Goal: Task Accomplishment & Management: Manage account settings

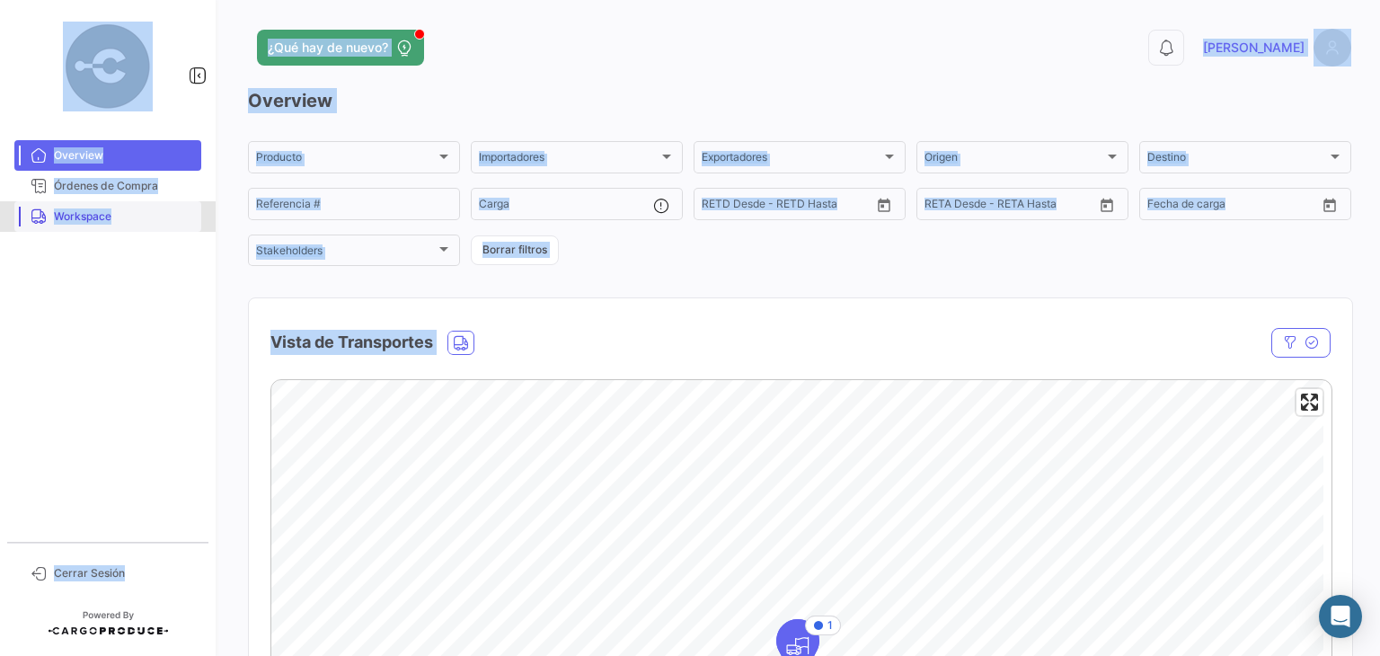
click at [84, 217] on span "Workspace" at bounding box center [124, 216] width 140 height 16
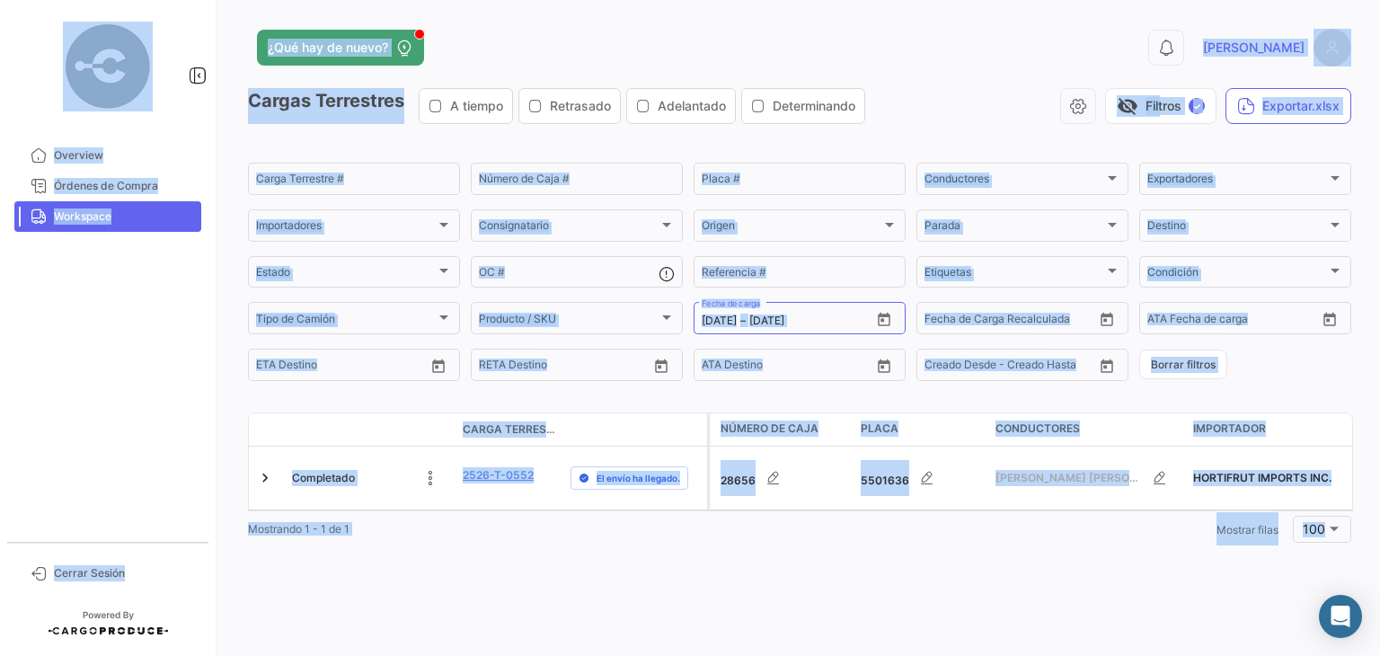
click at [147, 330] on mat-nav-list "Overview Órdenes de Compra Workspace" at bounding box center [108, 334] width 216 height 402
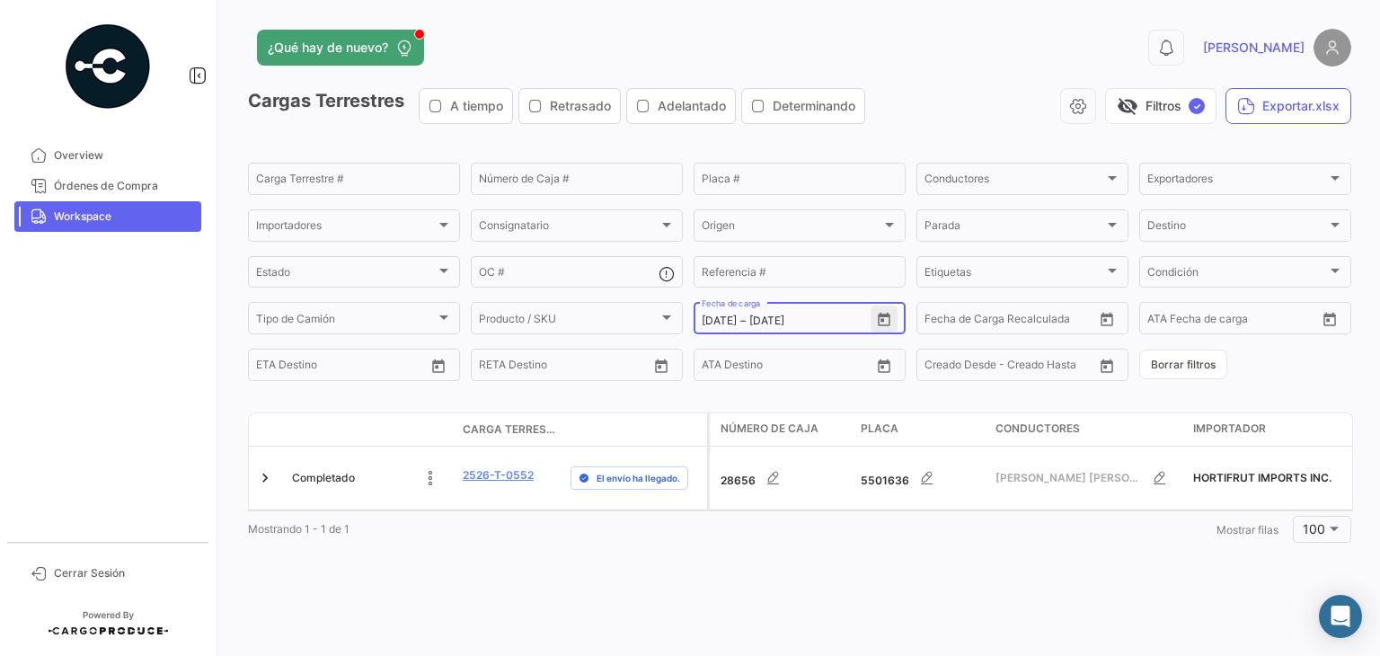
click at [883, 317] on icon "Open calendar" at bounding box center [884, 319] width 13 height 13
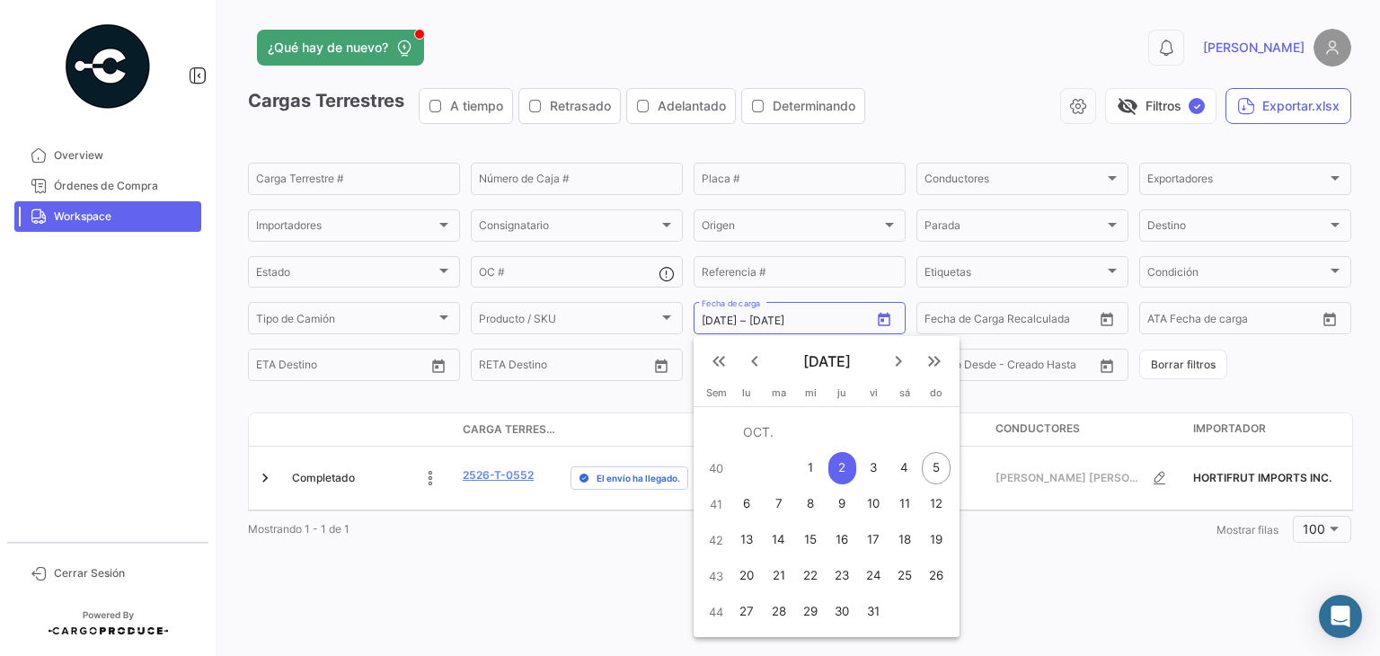
click at [935, 465] on div "5" at bounding box center [936, 468] width 29 height 32
type input "[DATE]"
click at [935, 465] on div "5" at bounding box center [936, 468] width 29 height 32
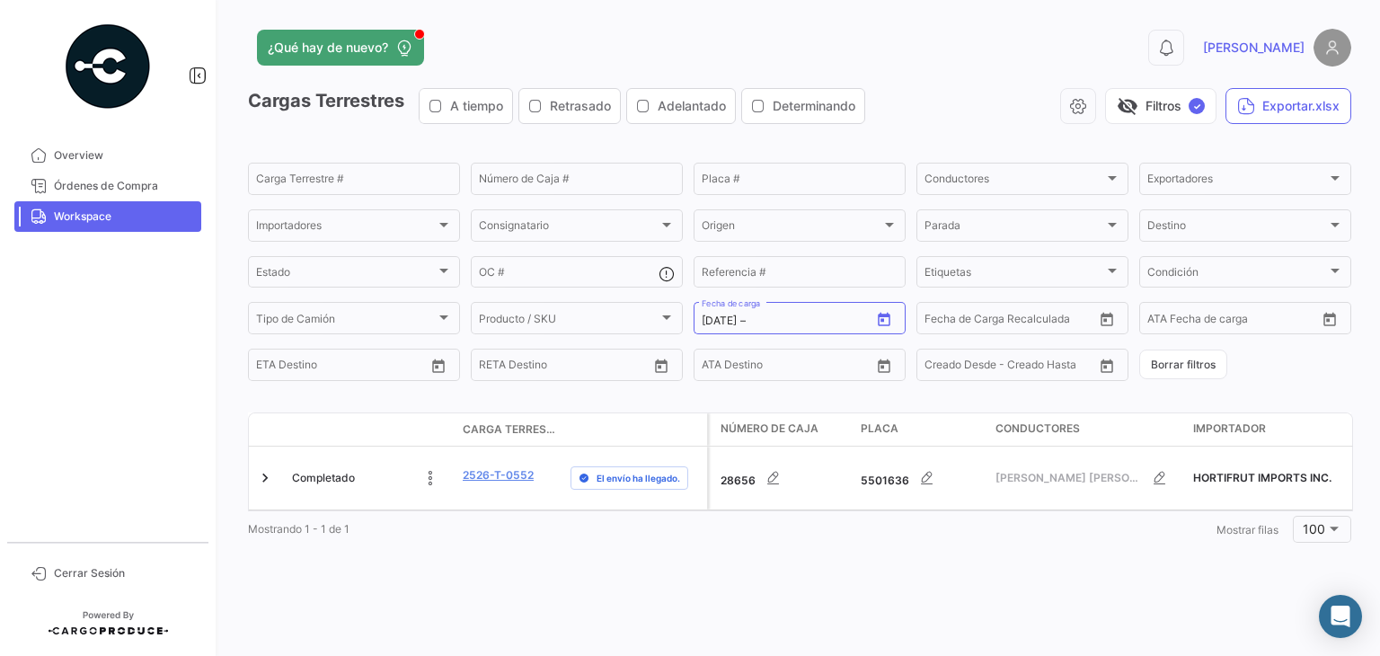
type input "[DATE]"
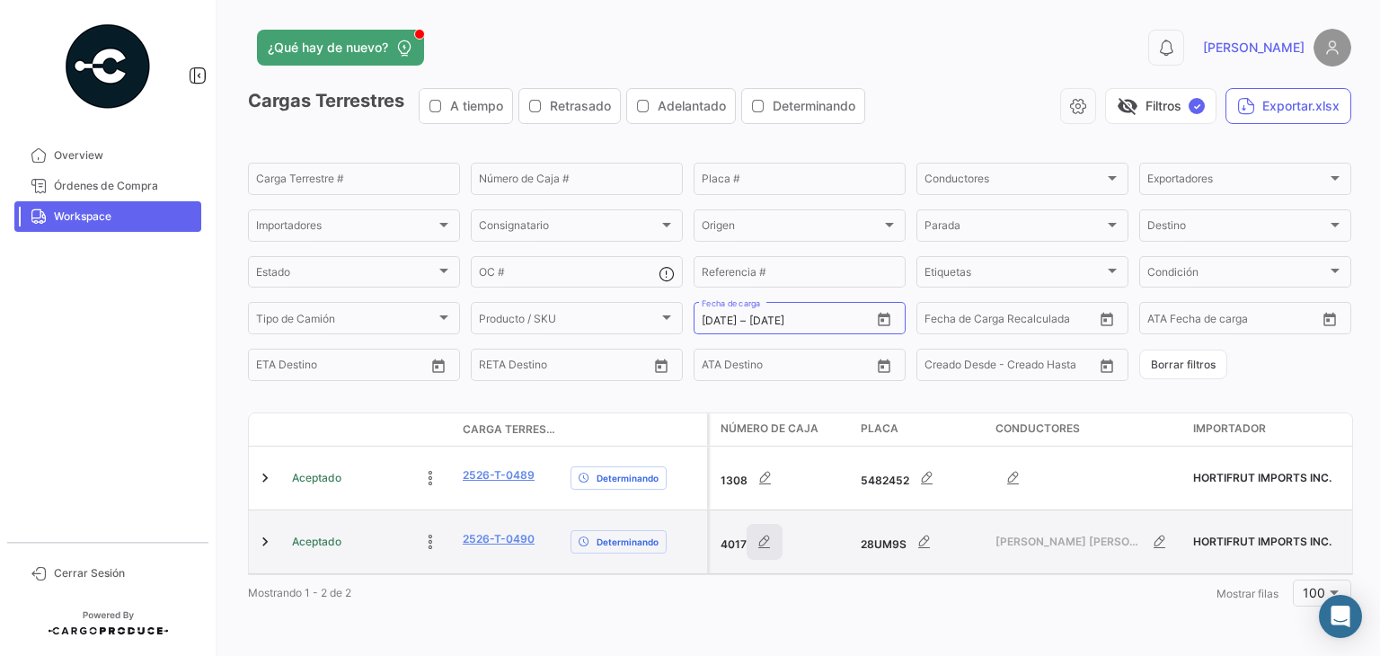
click at [767, 539] on icon "button" at bounding box center [765, 542] width 18 height 18
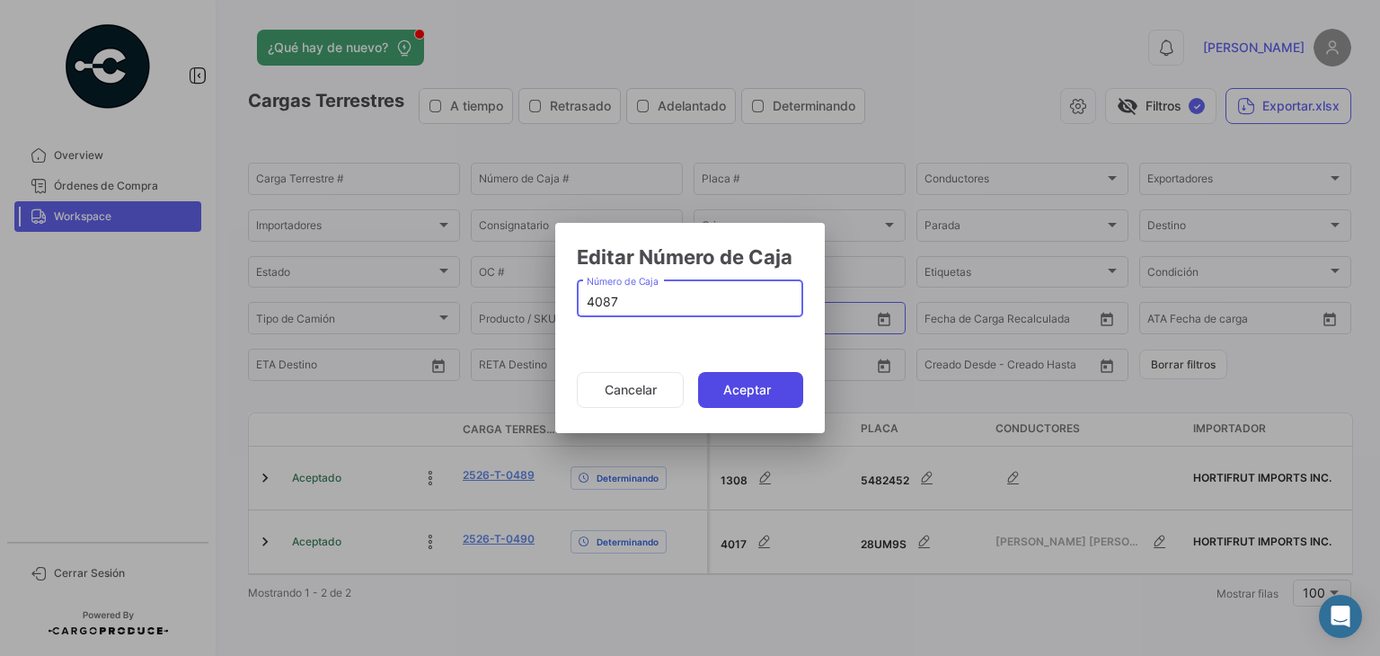
type input "4087"
click at [726, 396] on button "Aceptar" at bounding box center [750, 390] width 105 height 36
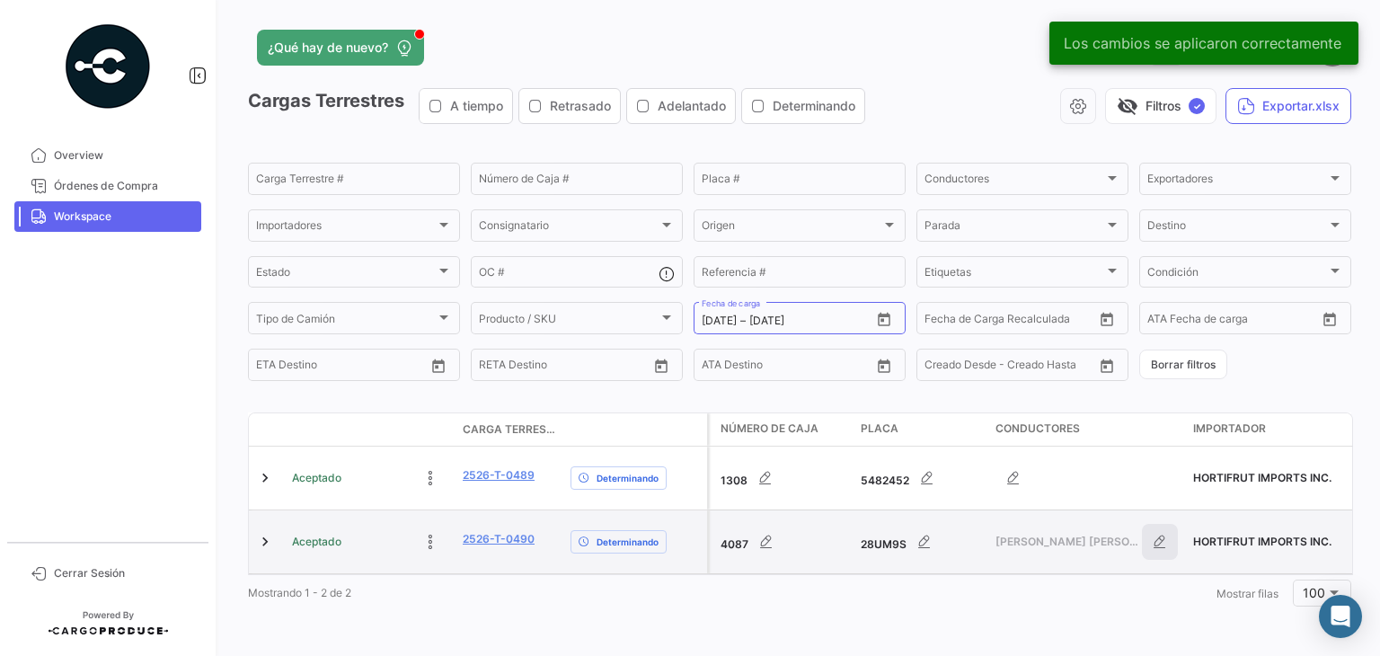
click at [1154, 542] on icon "button" at bounding box center [1160, 542] width 18 height 18
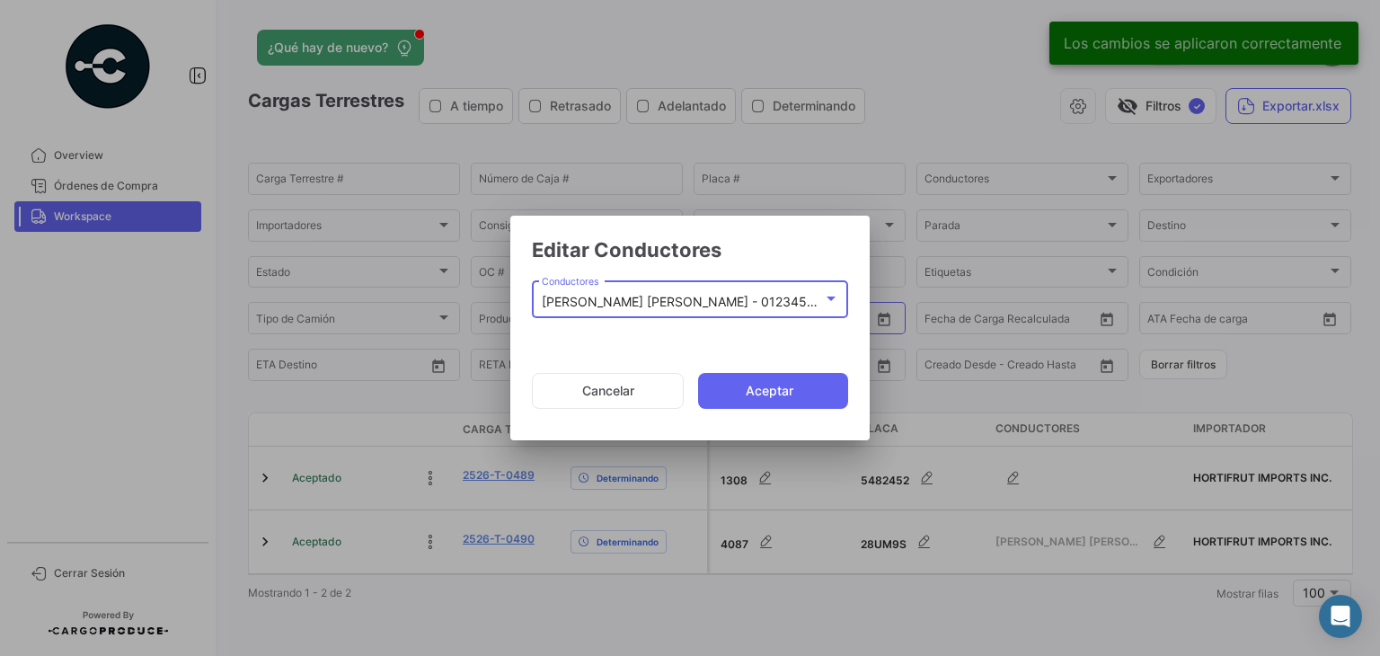
click at [672, 301] on mat-select-trigger "[PERSON_NAME] [PERSON_NAME] - 012345678" at bounding box center [686, 301] width 288 height 15
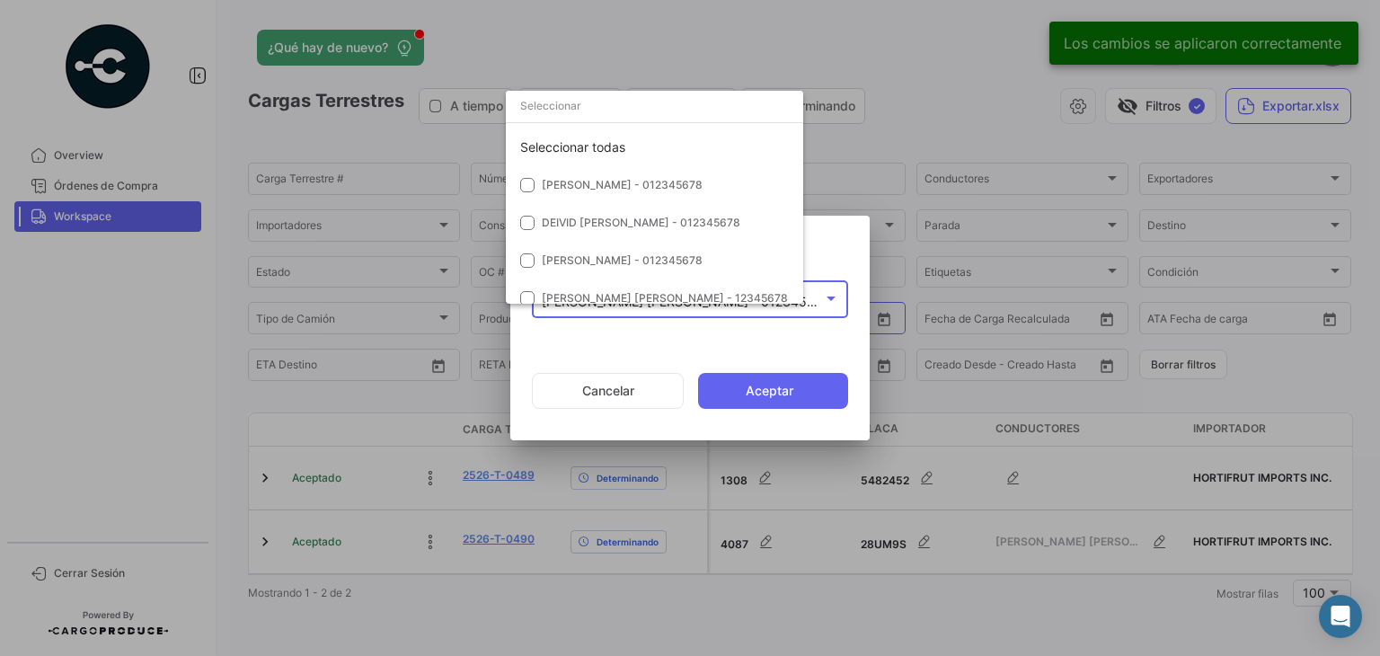
scroll to position [4766, 0]
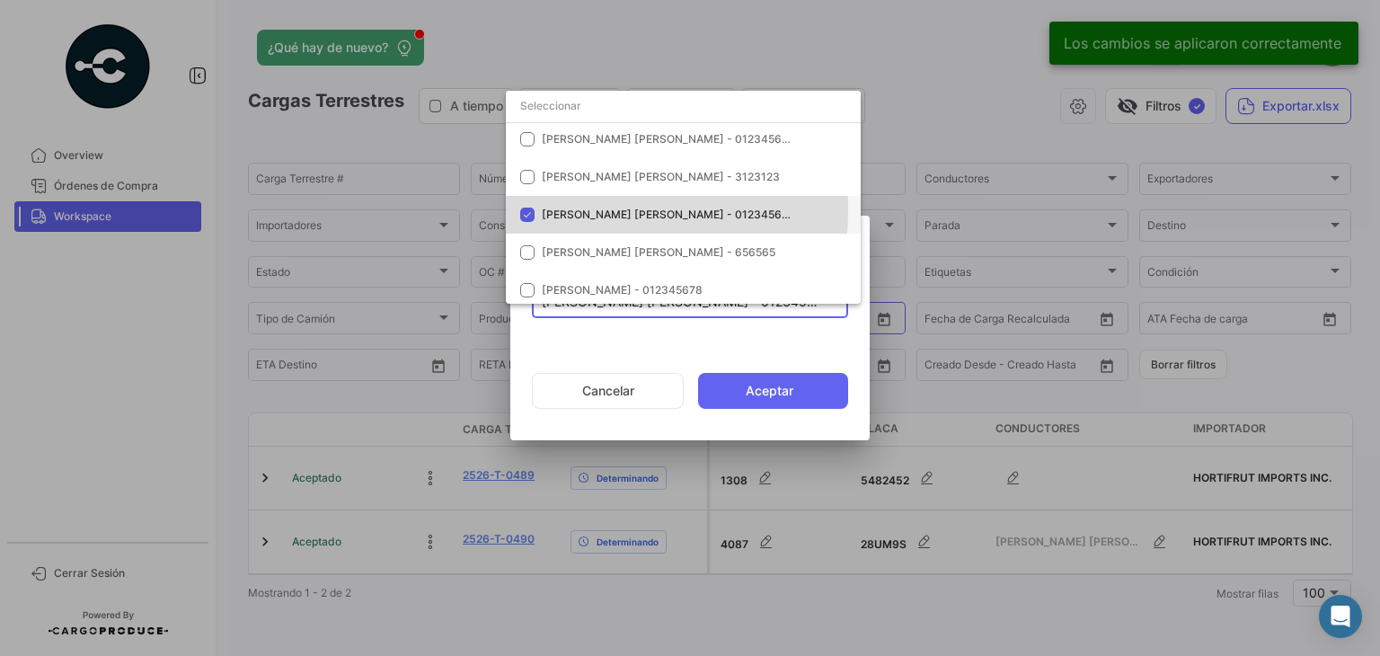
click at [557, 210] on span "[PERSON_NAME] [PERSON_NAME] - 012345678" at bounding box center [668, 214] width 253 height 13
click at [575, 100] on input "dropdown search" at bounding box center [683, 106] width 355 height 32
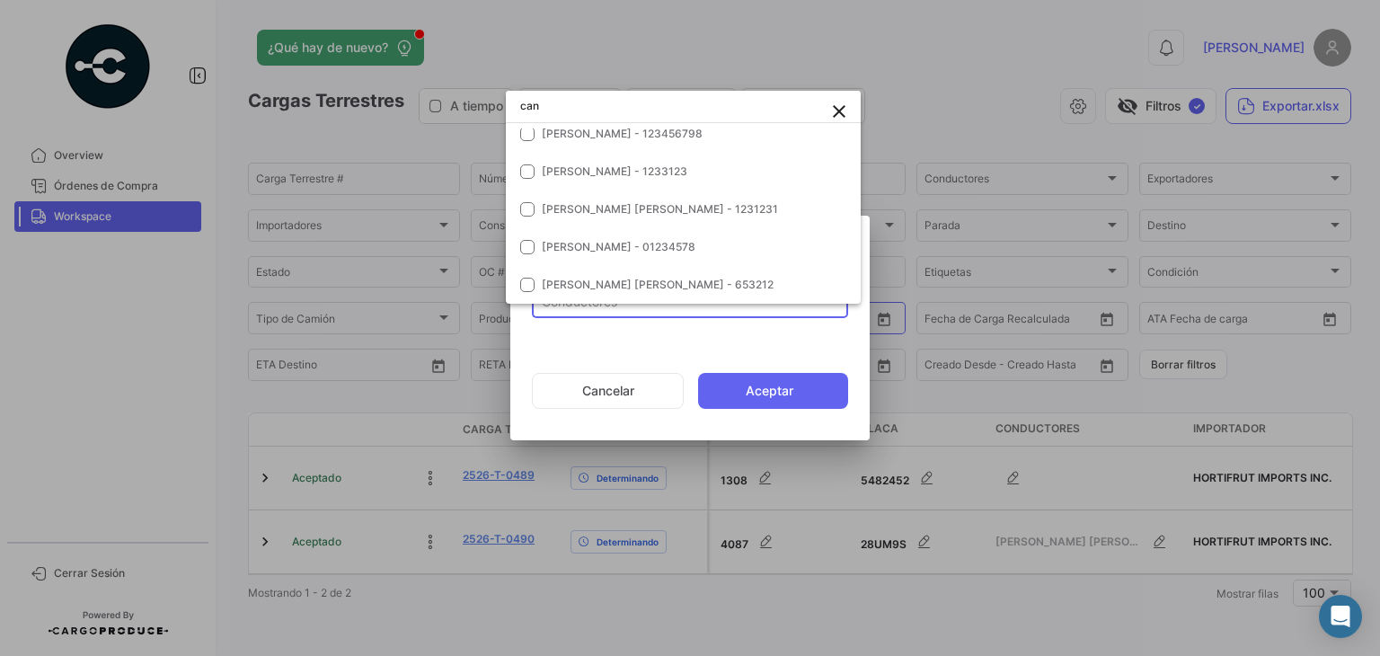
scroll to position [11, 0]
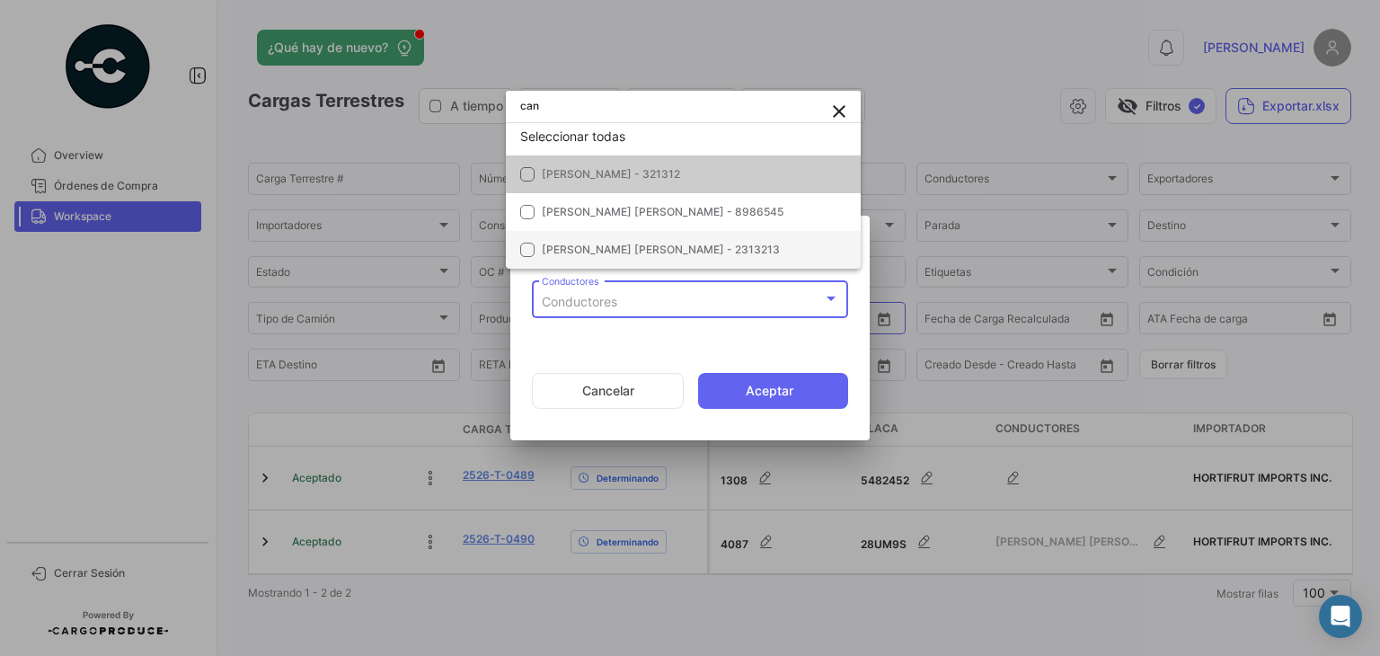
type input "can"
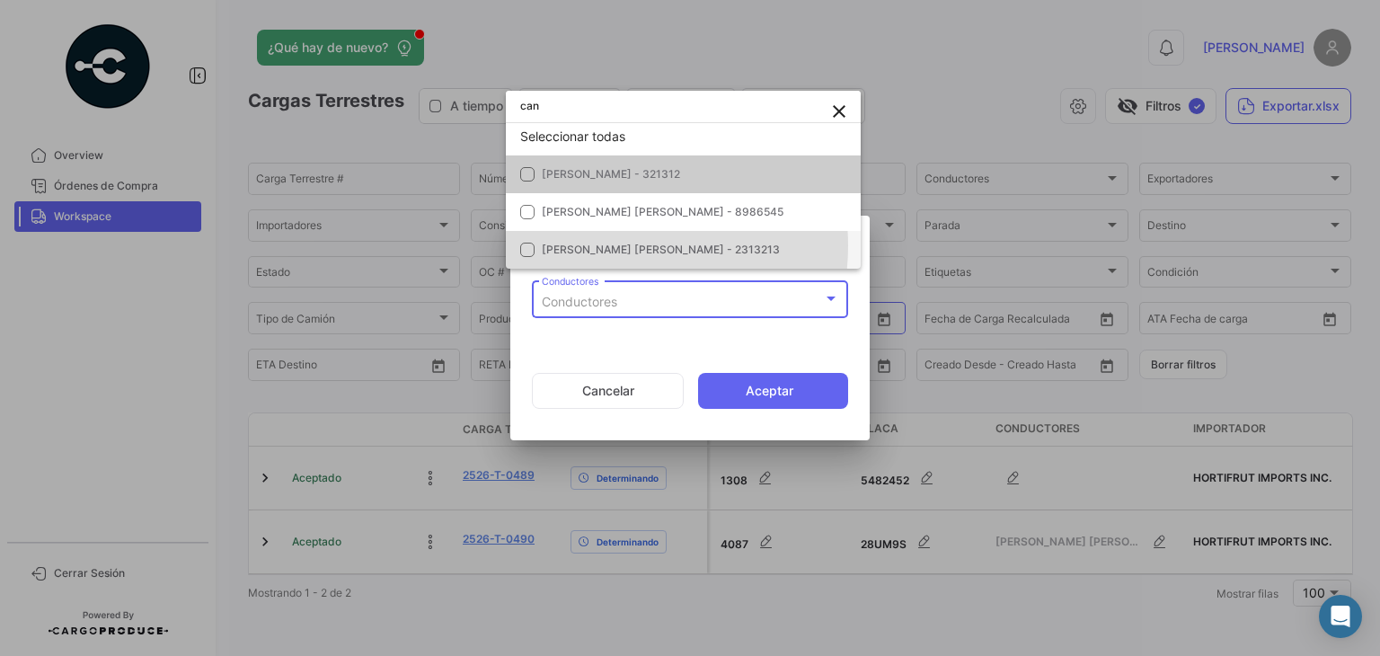
click at [611, 246] on span "[PERSON_NAME] [PERSON_NAME] - 2313213" at bounding box center [661, 249] width 238 height 13
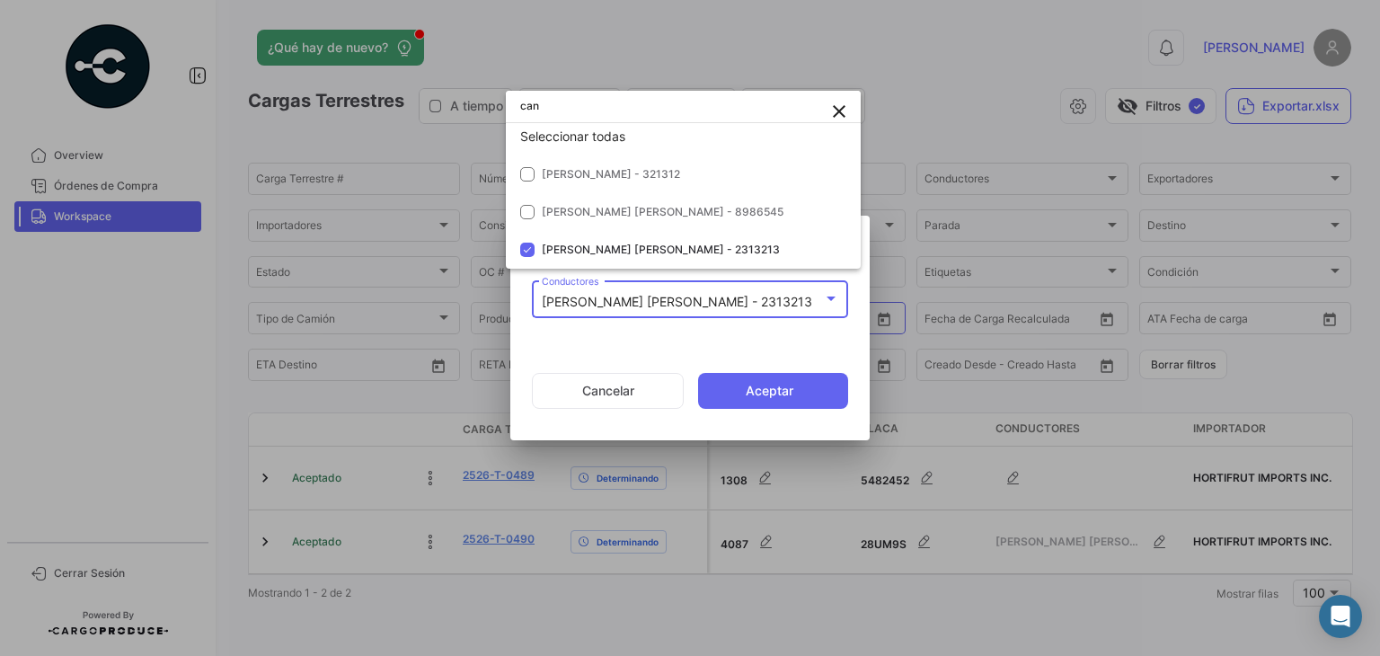
click at [765, 396] on div at bounding box center [690, 328] width 1380 height 656
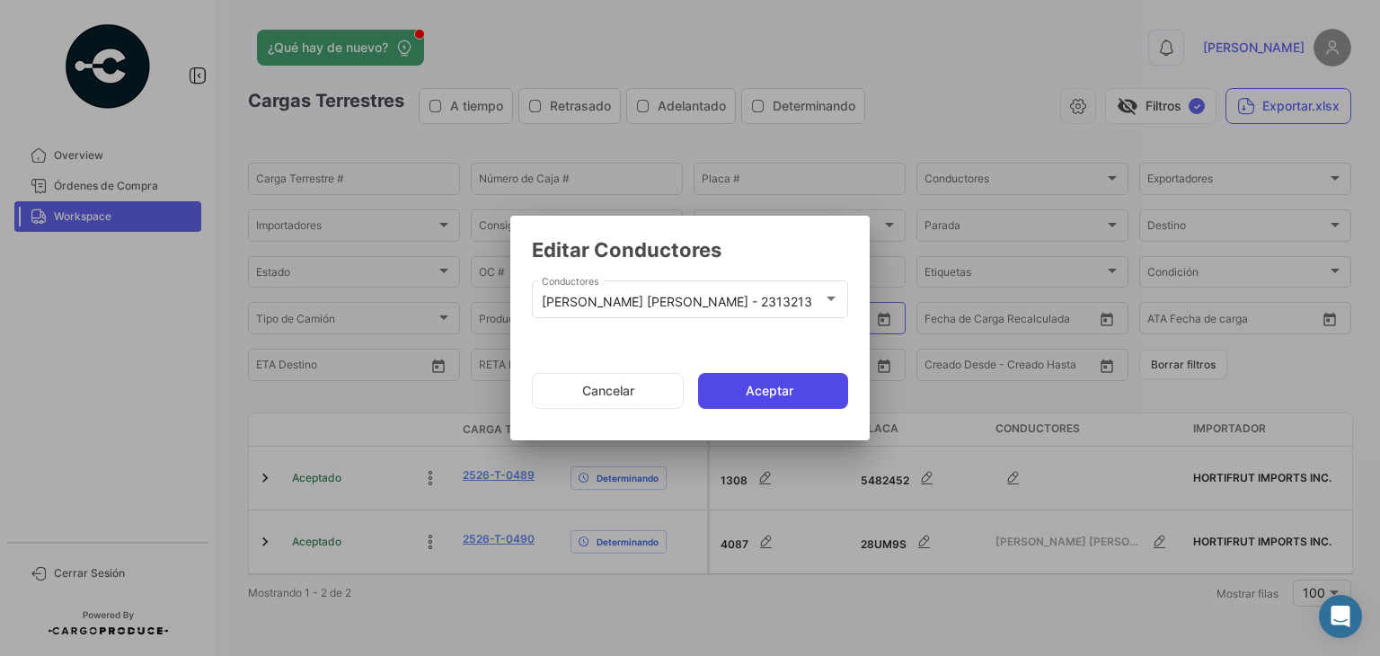
click at [765, 396] on button "Aceptar" at bounding box center [773, 391] width 150 height 36
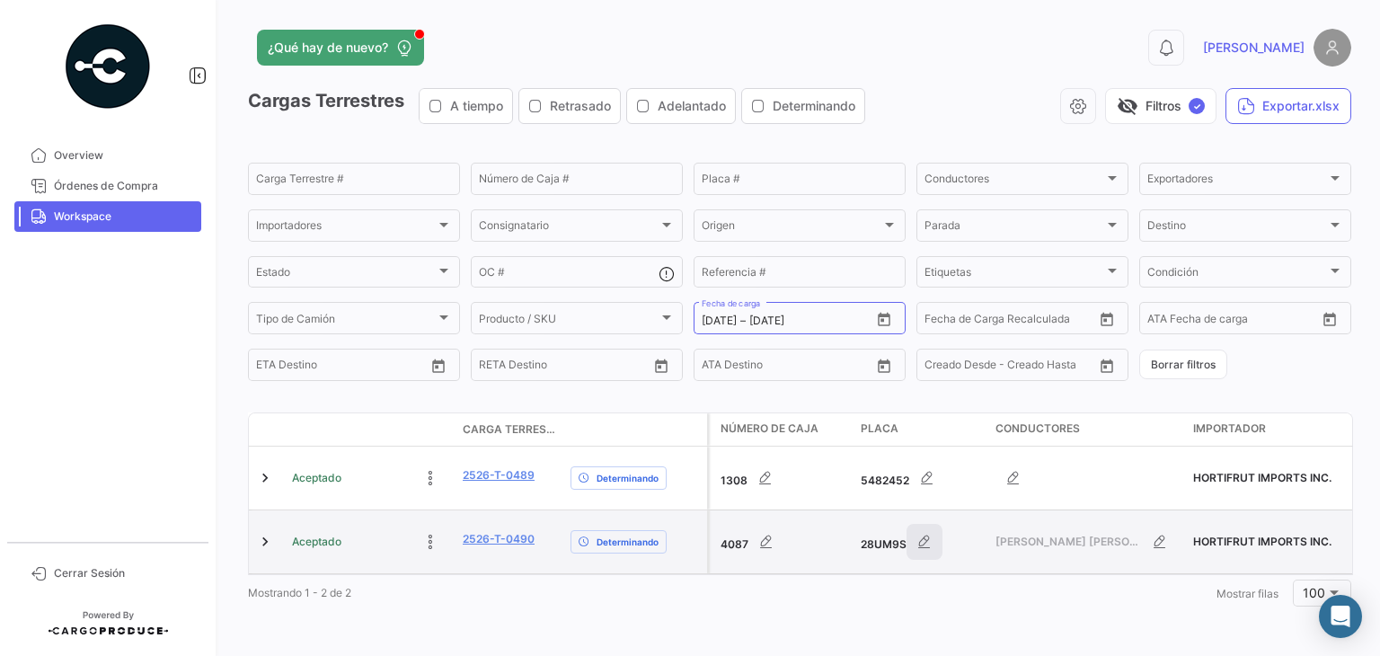
click at [916, 537] on button "button" at bounding box center [925, 542] width 36 height 36
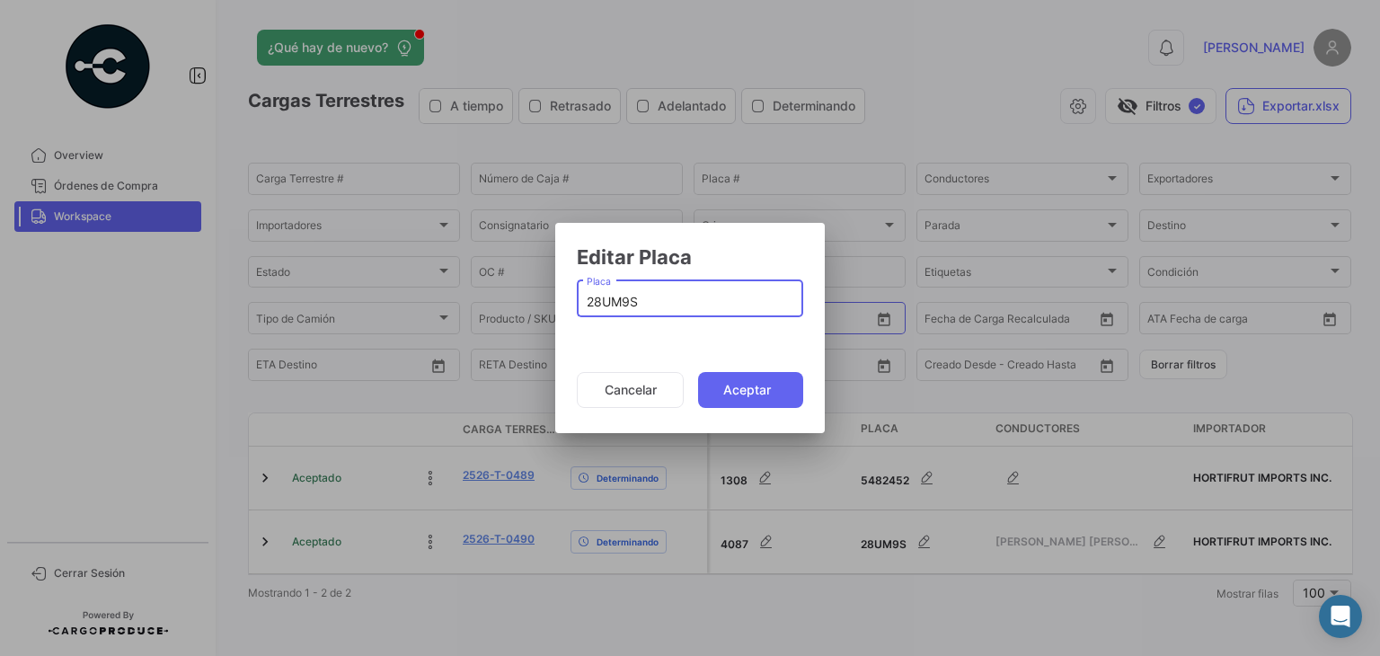
click at [612, 296] on input "28UM9S" at bounding box center [691, 302] width 208 height 15
type input "62US1R"
click at [750, 394] on button "Aceptar" at bounding box center [750, 390] width 105 height 36
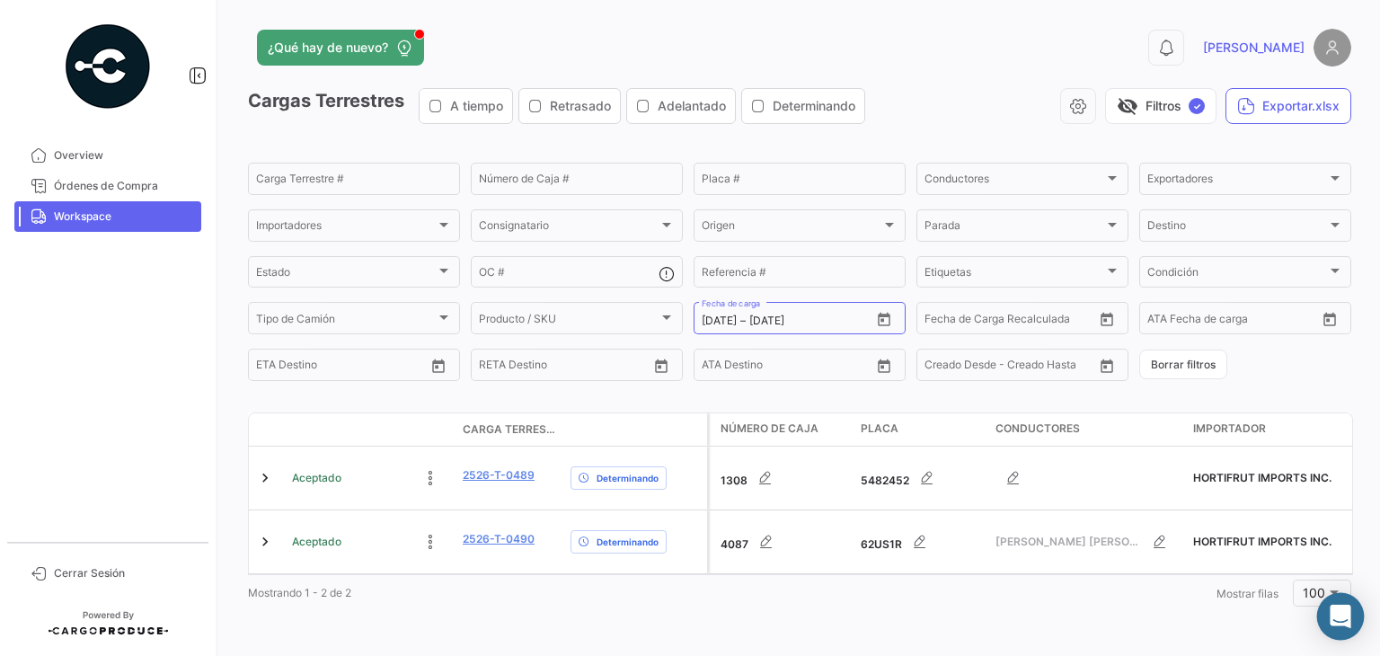
click at [1344, 616] on icon "Abrir Intercom Messenger" at bounding box center [1340, 616] width 21 height 23
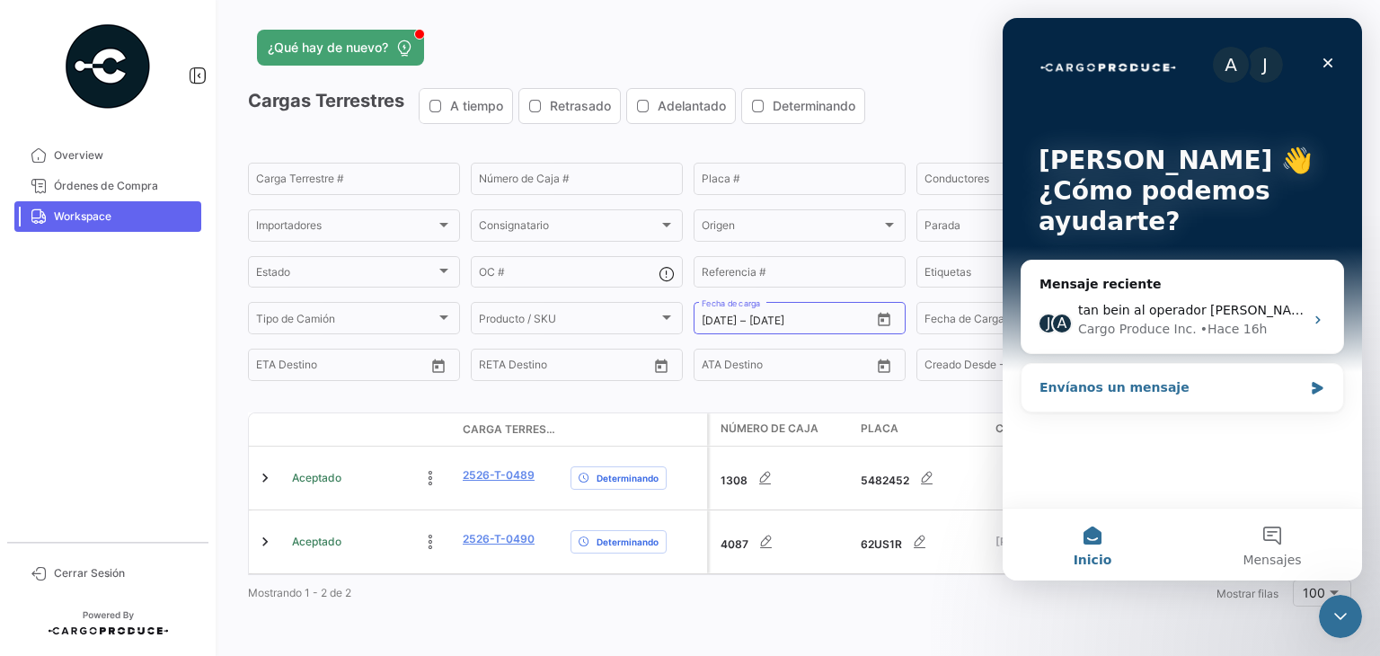
scroll to position [0, 0]
click at [1308, 388] on div "Envíanos un mensaje" at bounding box center [1183, 388] width 322 height 48
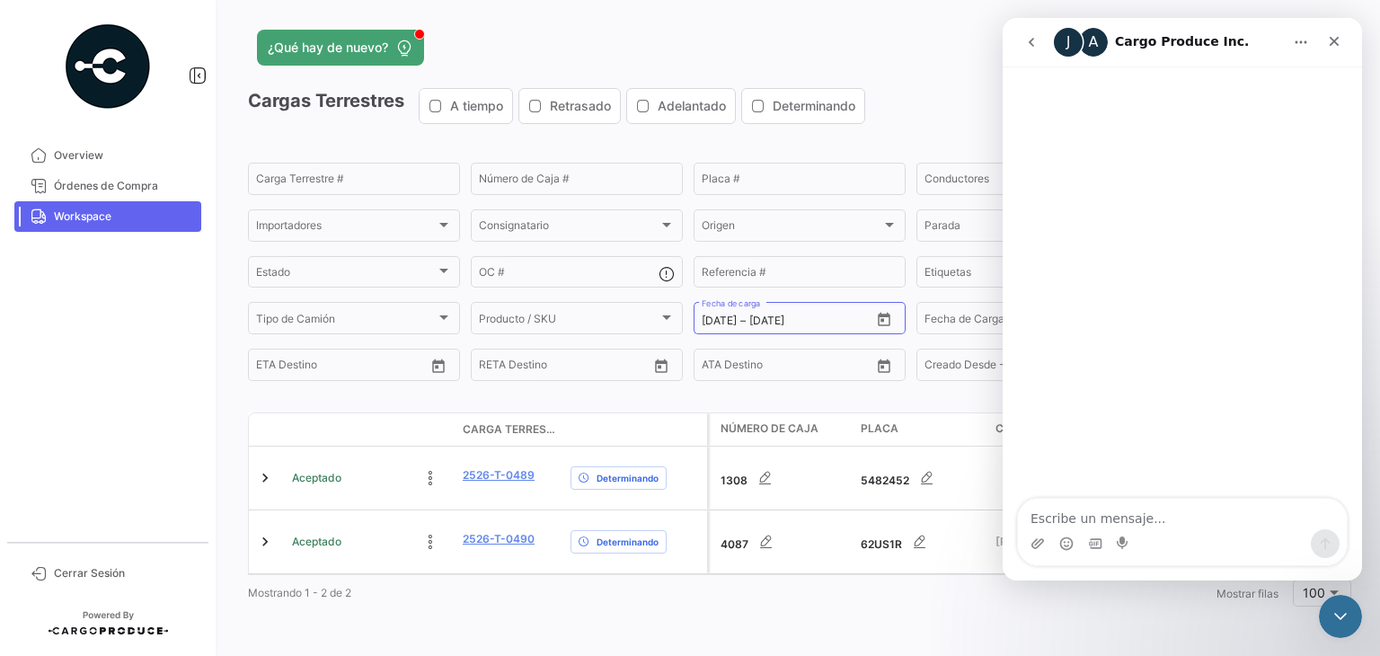
click at [1032, 48] on icon "go back" at bounding box center [1031, 42] width 14 height 14
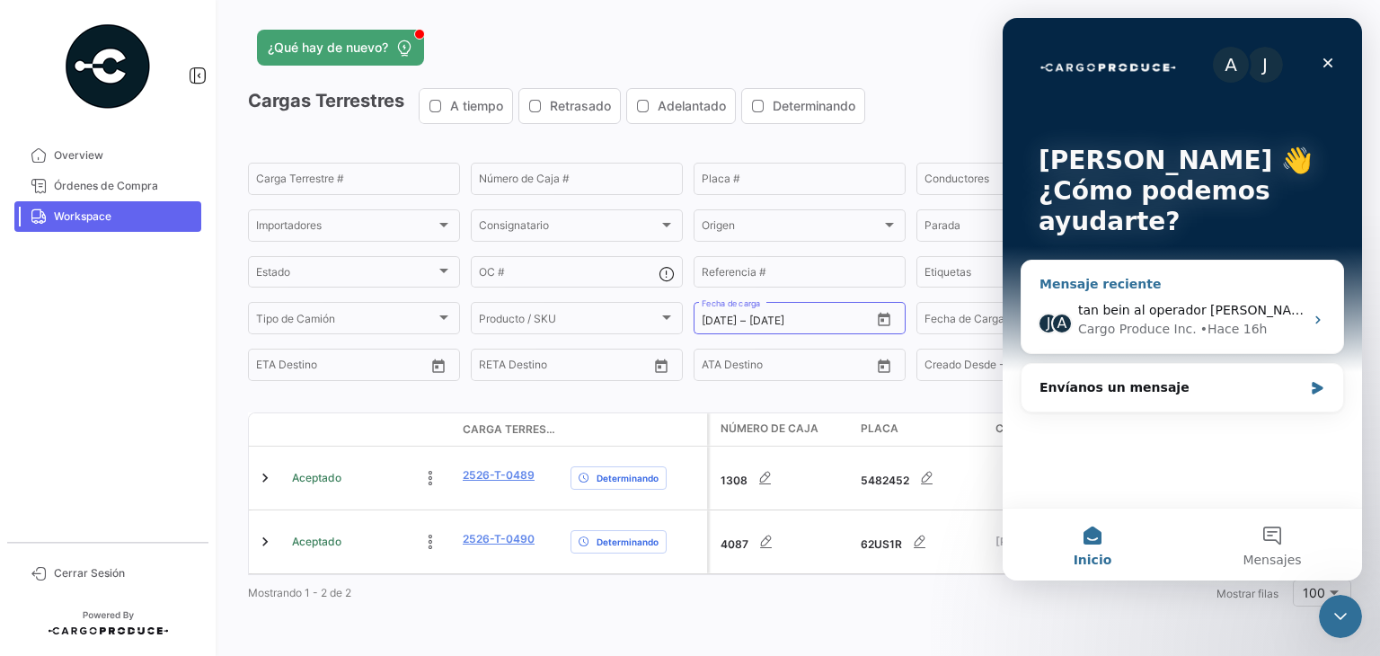
click at [1265, 325] on div "Cargo Produce Inc. • Hace 16h" at bounding box center [1191, 329] width 226 height 19
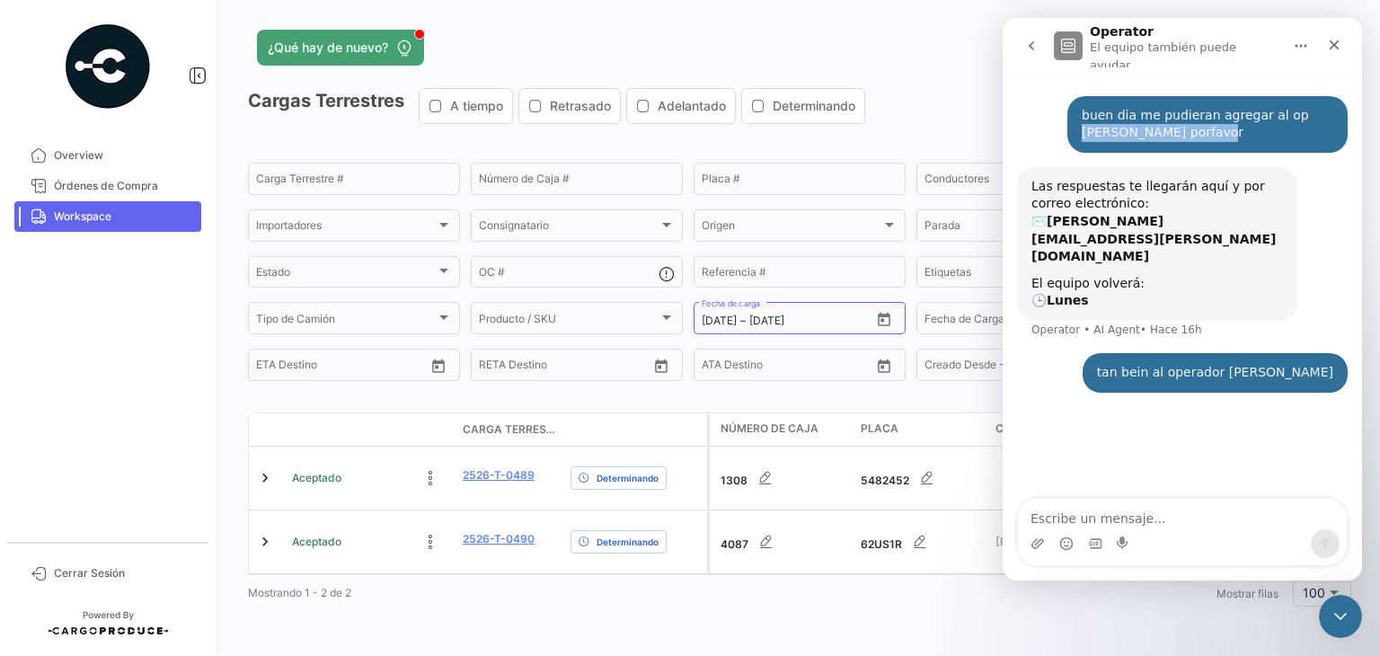
drag, startPoint x: 1241, startPoint y: 126, endPoint x: 1082, endPoint y: 134, distance: 159.3
click at [1082, 134] on div "buen dia me pudieran agregar al op [PERSON_NAME] porfavor" at bounding box center [1208, 124] width 252 height 35
copy div "[PERSON_NAME]"
click at [1031, 39] on icon "go back" at bounding box center [1031, 46] width 14 height 14
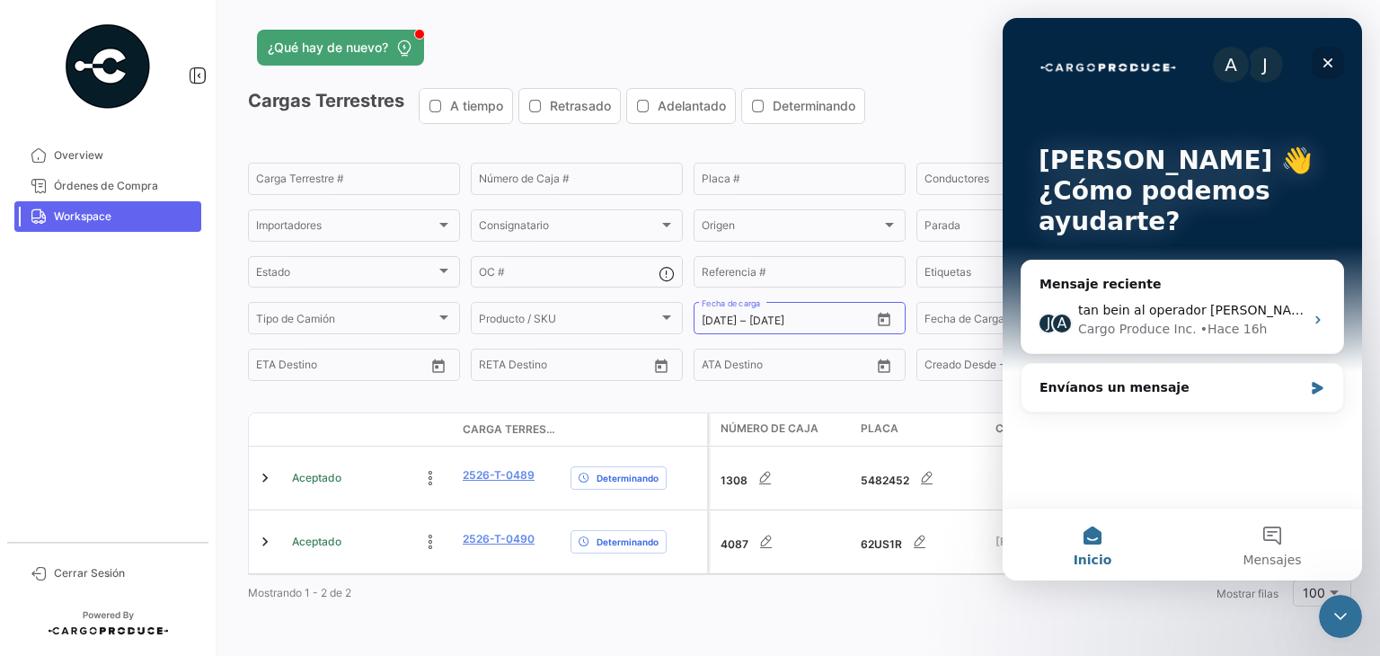
click at [1330, 58] on icon "Cerrar" at bounding box center [1328, 63] width 14 height 14
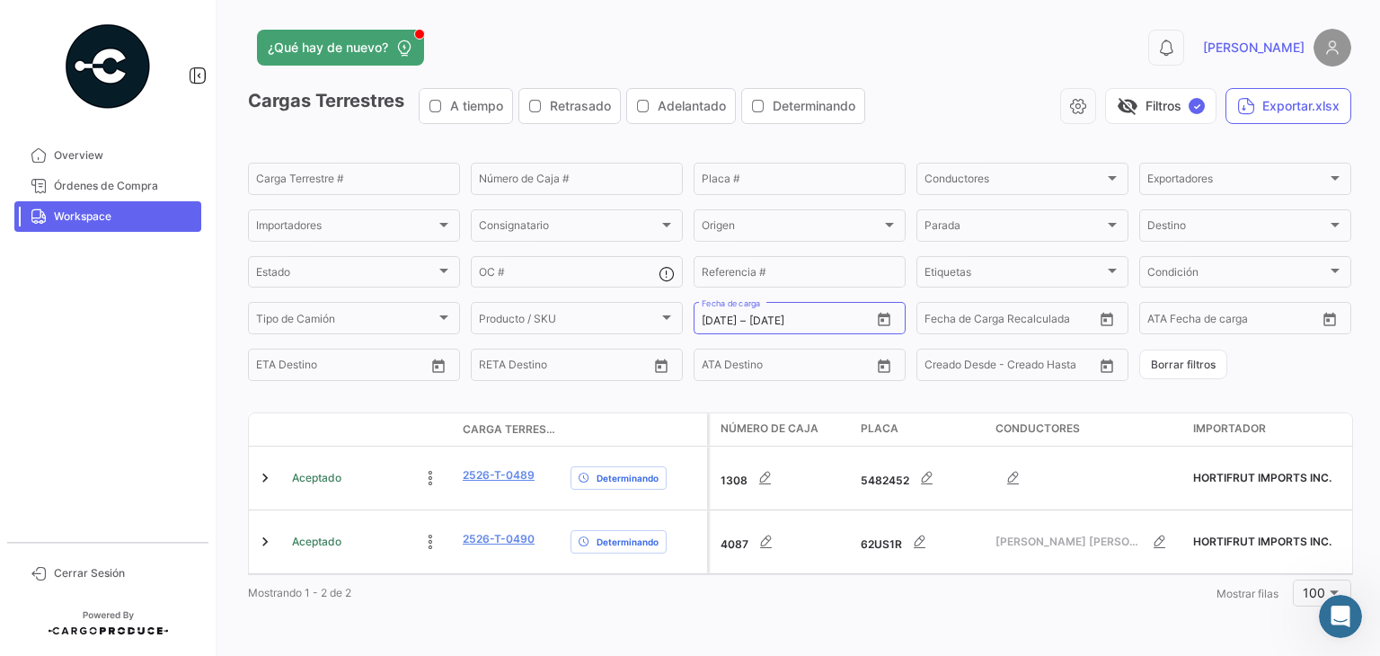
click at [582, 634] on div "¿Qué hay de nuevo? 0 [PERSON_NAME] Terrestres A tiempo Retrasado Adelantado Det…" at bounding box center [799, 328] width 1161 height 656
click at [877, 324] on icon "Open calendar" at bounding box center [884, 320] width 16 height 16
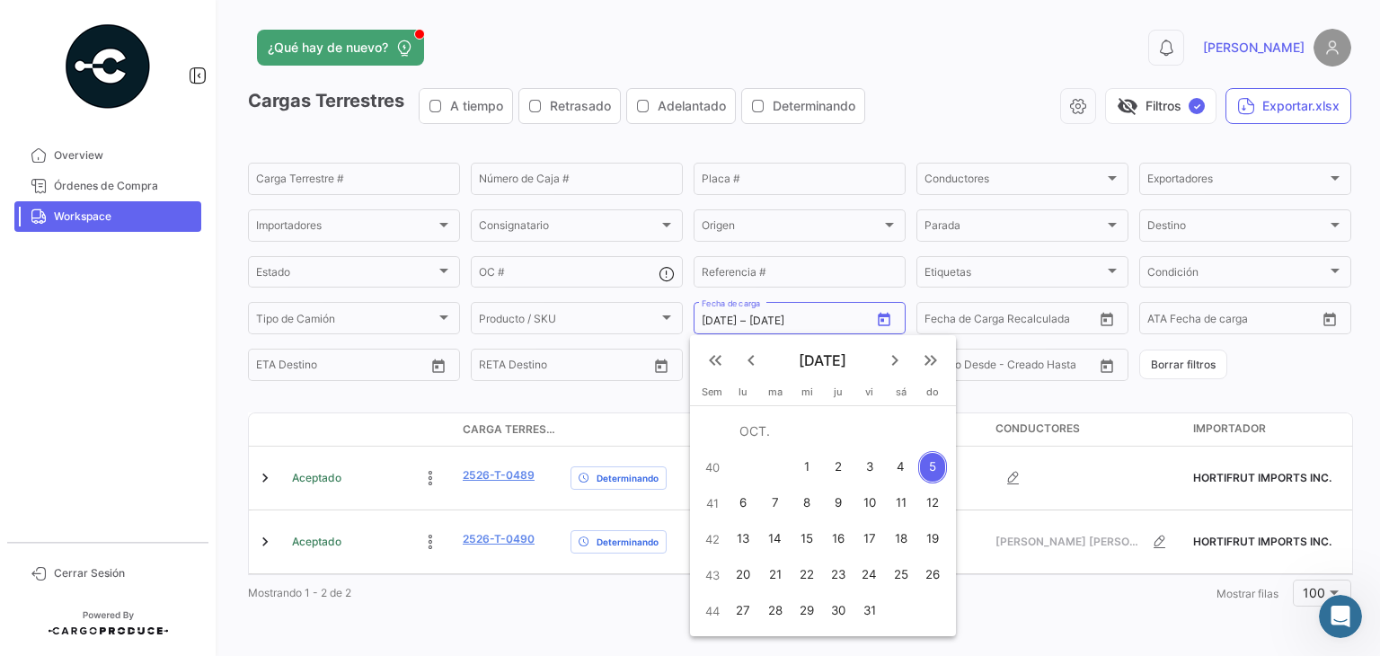
click at [736, 499] on div "6" at bounding box center [744, 503] width 28 height 32
type input "[DATE]"
click at [736, 499] on div "6" at bounding box center [744, 503] width 28 height 32
type input "[DATE]"
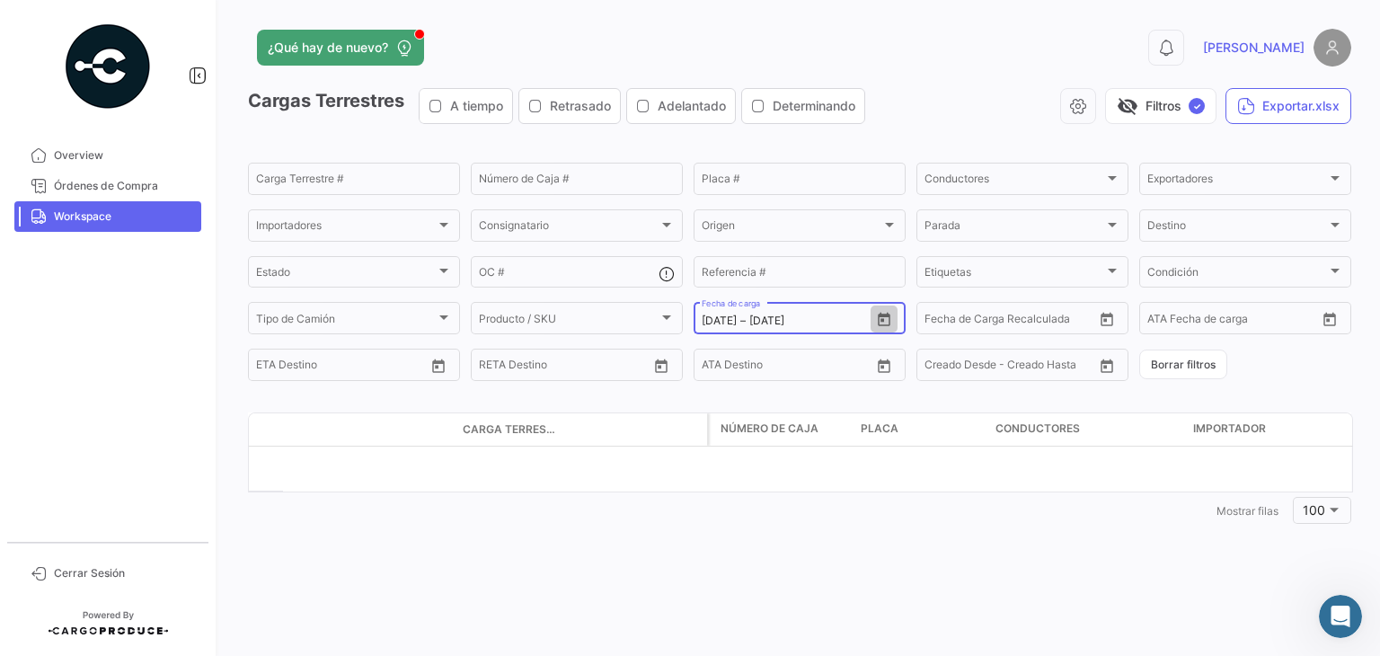
click at [878, 324] on icon "Open calendar" at bounding box center [884, 319] width 13 height 13
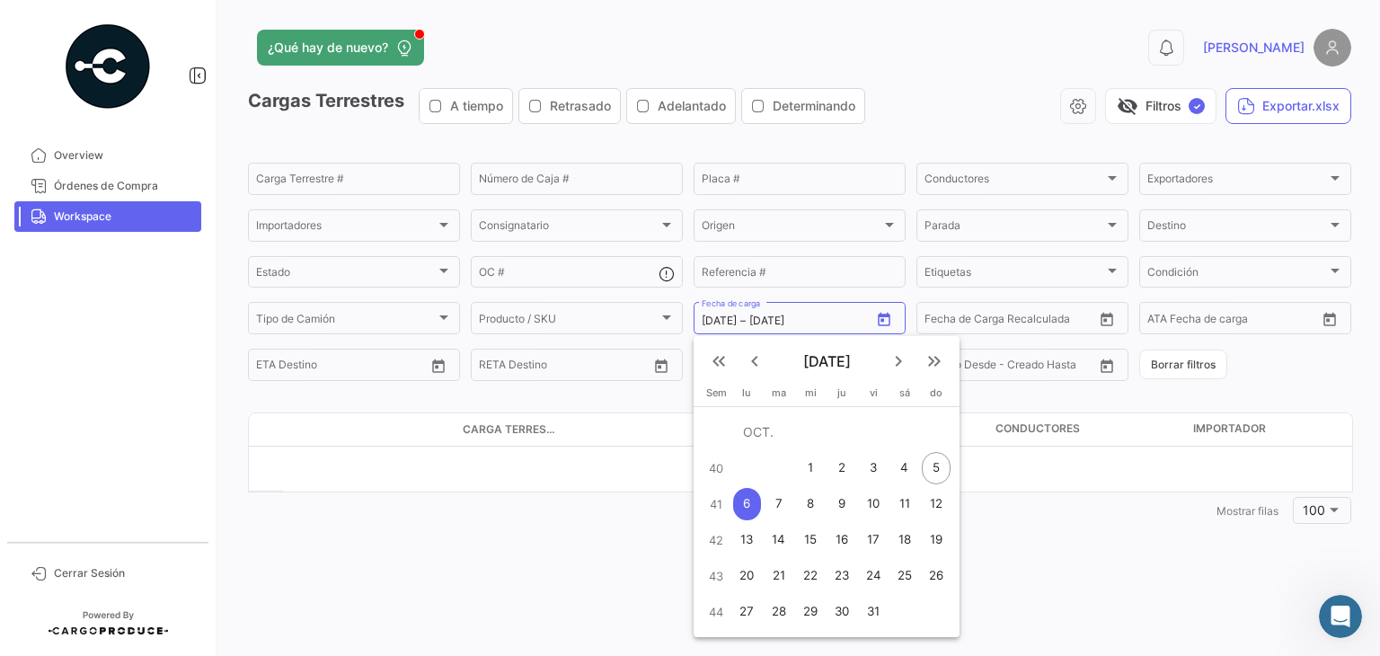
click at [935, 462] on div "5" at bounding box center [936, 468] width 29 height 32
type input "[DATE]"
click at [935, 462] on div "5" at bounding box center [936, 468] width 29 height 32
type input "[DATE]"
